Goal: Task Accomplishment & Management: Use online tool/utility

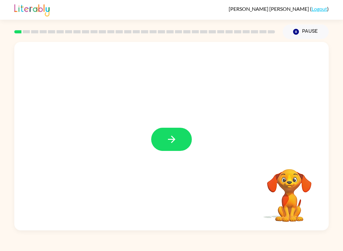
click at [175, 139] on icon "button" at bounding box center [171, 139] width 11 height 11
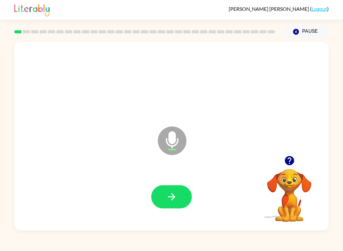
click at [177, 190] on button "button" at bounding box center [171, 196] width 41 height 23
click at [221, 168] on icon "Microphone The Microphone is here when it is your turn to talk" at bounding box center [203, 149] width 95 height 48
click at [167, 194] on icon "button" at bounding box center [171, 196] width 11 height 11
click at [173, 195] on icon "button" at bounding box center [171, 196] width 7 height 7
click at [179, 203] on button "button" at bounding box center [171, 196] width 41 height 23
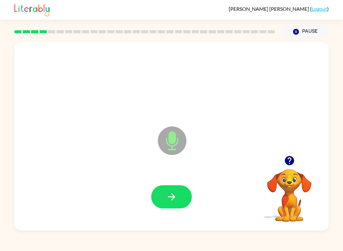
click at [178, 202] on button "button" at bounding box center [171, 196] width 41 height 23
click at [181, 196] on button "button" at bounding box center [171, 196] width 41 height 23
click at [295, 155] on div "Loader Your response is being sent to our graders" at bounding box center [171, 136] width 315 height 188
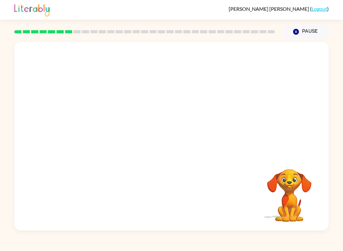
click at [340, 197] on div "Your browser must support playing .mp4 files to use Literably. Please try using…" at bounding box center [171, 134] width 343 height 191
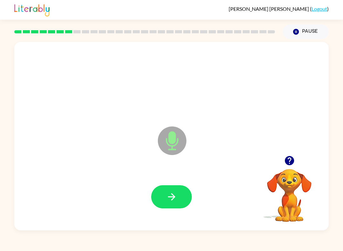
click at [176, 197] on icon "button" at bounding box center [171, 196] width 11 height 11
click at [173, 196] on icon "button" at bounding box center [171, 196] width 11 height 11
click at [178, 193] on button "button" at bounding box center [171, 196] width 41 height 23
click at [290, 160] on icon "button" at bounding box center [289, 160] width 9 height 9
click at [289, 160] on video "Your browser must support playing .mp4 files to use Literably. Please try using…" at bounding box center [290, 191] width 64 height 64
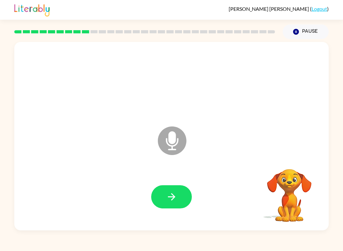
click at [295, 160] on video "Your browser must support playing .mp4 files to use Literably. Please try using…" at bounding box center [290, 191] width 64 height 64
click at [176, 191] on button "button" at bounding box center [171, 196] width 41 height 23
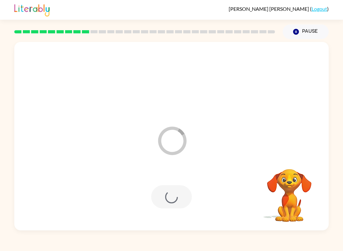
click at [283, 158] on div "Loader Your response is being sent to our graders" at bounding box center [171, 136] width 315 height 188
click at [171, 203] on div at bounding box center [171, 196] width 41 height 23
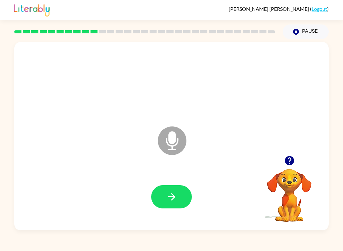
click at [291, 156] on icon "button" at bounding box center [289, 160] width 11 height 11
click at [180, 200] on button "button" at bounding box center [171, 196] width 41 height 23
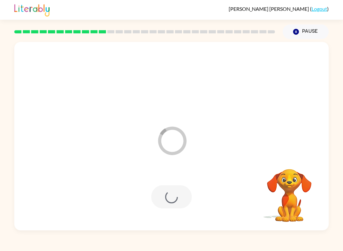
click at [176, 203] on div at bounding box center [171, 196] width 41 height 23
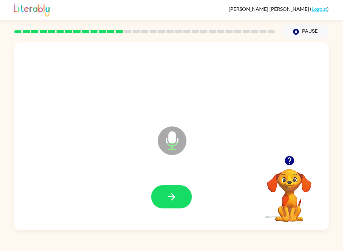
click at [164, 195] on button "button" at bounding box center [171, 196] width 41 height 23
click at [287, 249] on div "[PERSON_NAME] ( Logout ) Pause Pause Microphone The Microphone is here when it …" at bounding box center [171, 125] width 343 height 251
click at [246, 249] on div "[PERSON_NAME] ( Logout ) Pause Pause Microphone The Microphone is here when it …" at bounding box center [171, 125] width 343 height 251
click at [251, 248] on div "[PERSON_NAME] ( Logout ) Pause Pause Microphone The Microphone is here when it …" at bounding box center [171, 125] width 343 height 251
click at [296, 199] on video "Your browser must support playing .mp4 files to use Literably. Please try using…" at bounding box center [290, 191] width 64 height 64
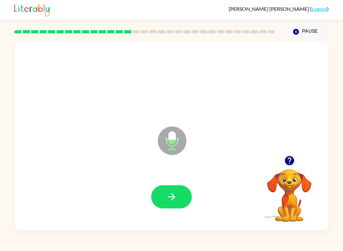
click at [174, 204] on button "button" at bounding box center [171, 196] width 41 height 23
click at [180, 188] on button "button" at bounding box center [171, 196] width 41 height 23
click at [170, 193] on icon "button" at bounding box center [171, 196] width 11 height 11
click at [27, 52] on div "Microphone The Microphone is here when it is your turn to talk" at bounding box center [171, 136] width 315 height 188
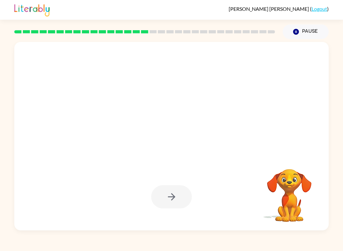
click at [244, 41] on div at bounding box center [144, 32] width 268 height 22
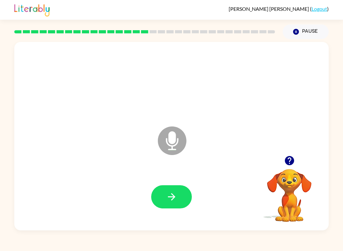
click at [238, 41] on div at bounding box center [144, 32] width 268 height 22
click at [227, 45] on div "Microphone The Microphone is here when it is your turn to talk" at bounding box center [171, 136] width 315 height 188
click at [220, 43] on div "Microphone The Microphone is here when it is your turn to talk" at bounding box center [171, 136] width 315 height 188
click at [210, 46] on div "Microphone The Microphone is here when it is your turn to talk" at bounding box center [171, 136] width 315 height 188
click at [211, 45] on div "Microphone The Microphone is here when it is your turn to talk" at bounding box center [171, 136] width 315 height 188
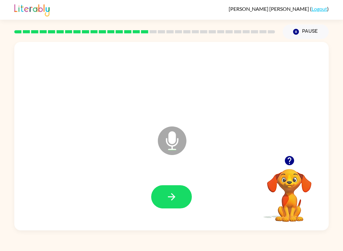
click at [190, 44] on div "Microphone The Microphone is here when it is your turn to talk" at bounding box center [171, 136] width 315 height 188
click at [283, 161] on button "button" at bounding box center [290, 161] width 16 height 16
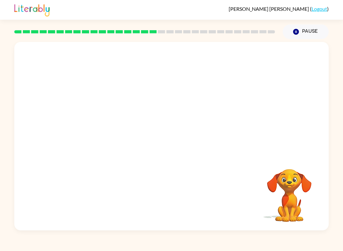
click at [133, 249] on div "[PERSON_NAME] ( Logout ) Pause Pause Your browser must support playing .mp4 fil…" at bounding box center [171, 125] width 343 height 251
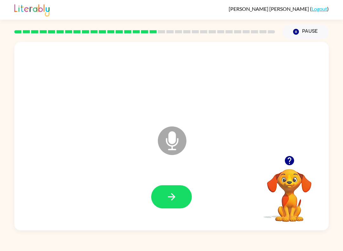
click at [293, 161] on icon "button" at bounding box center [289, 160] width 9 height 9
click at [172, 194] on icon "button" at bounding box center [171, 196] width 11 height 11
click at [172, 191] on button "button" at bounding box center [171, 196] width 41 height 23
click at [171, 206] on button "button" at bounding box center [171, 196] width 41 height 23
click at [184, 196] on button "button" at bounding box center [171, 196] width 41 height 23
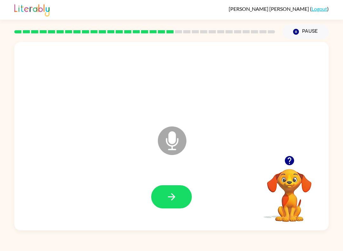
click at [169, 197] on icon "button" at bounding box center [171, 196] width 11 height 11
click at [164, 201] on button "button" at bounding box center [171, 196] width 41 height 23
click at [178, 202] on button "button" at bounding box center [171, 196] width 41 height 23
click at [175, 186] on button "button" at bounding box center [171, 196] width 41 height 23
click at [180, 195] on button "button" at bounding box center [171, 196] width 41 height 23
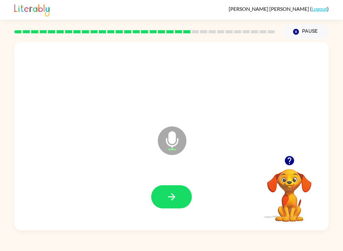
click at [174, 187] on button "button" at bounding box center [171, 196] width 41 height 23
click at [175, 198] on icon "button" at bounding box center [171, 196] width 11 height 11
click at [172, 197] on icon "button" at bounding box center [171, 196] width 7 height 7
click at [182, 190] on button "button" at bounding box center [171, 196] width 41 height 23
click at [171, 199] on icon "button" at bounding box center [171, 196] width 11 height 11
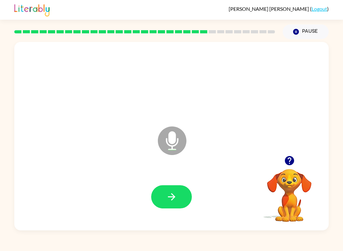
click at [290, 162] on icon "button" at bounding box center [289, 160] width 9 height 9
click at [174, 189] on button "button" at bounding box center [171, 196] width 41 height 23
click at [179, 199] on button "button" at bounding box center [171, 196] width 41 height 23
click at [180, 192] on button "button" at bounding box center [171, 196] width 41 height 23
click at [175, 191] on button "button" at bounding box center [171, 196] width 41 height 23
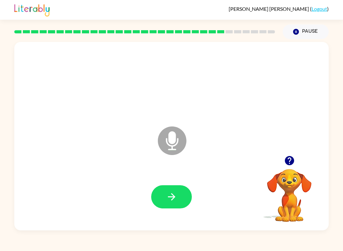
click at [290, 164] on icon "button" at bounding box center [289, 160] width 9 height 9
click at [175, 187] on button "button" at bounding box center [171, 196] width 41 height 23
click at [178, 190] on button "button" at bounding box center [171, 196] width 41 height 23
click at [169, 198] on icon "button" at bounding box center [171, 196] width 11 height 11
click at [173, 207] on button "button" at bounding box center [171, 196] width 41 height 23
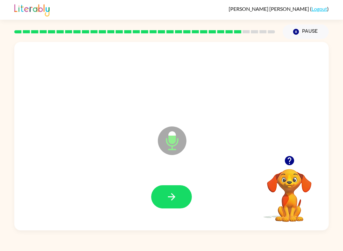
click at [172, 194] on icon "button" at bounding box center [171, 196] width 7 height 7
click at [174, 206] on button "button" at bounding box center [171, 196] width 41 height 23
click at [183, 186] on button "button" at bounding box center [171, 196] width 41 height 23
click at [173, 199] on icon "button" at bounding box center [171, 196] width 7 height 7
click at [172, 198] on icon "button" at bounding box center [171, 196] width 11 height 11
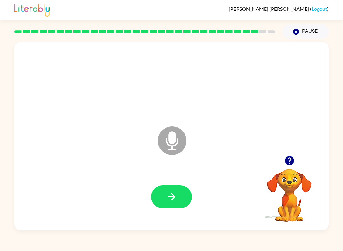
click at [169, 196] on icon "button" at bounding box center [171, 196] width 11 height 11
click at [183, 191] on button "button" at bounding box center [171, 196] width 41 height 23
click at [158, 187] on button "button" at bounding box center [171, 196] width 41 height 23
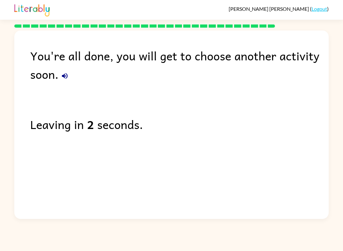
click at [326, 10] on link "Logout" at bounding box center [320, 9] width 16 height 6
